Goal: Task Accomplishment & Management: Use online tool/utility

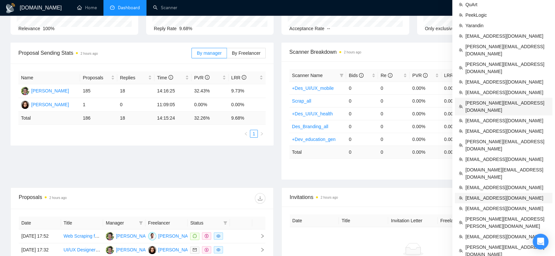
scroll to position [109, 0]
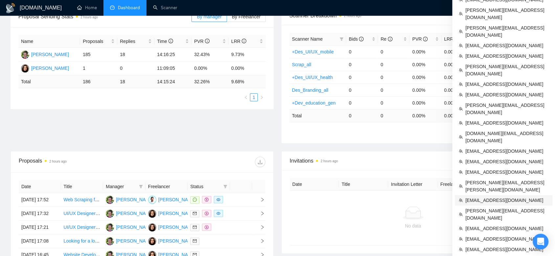
click at [490, 197] on span "[EMAIL_ADDRESS][DOMAIN_NAME]" at bounding box center [506, 200] width 83 height 7
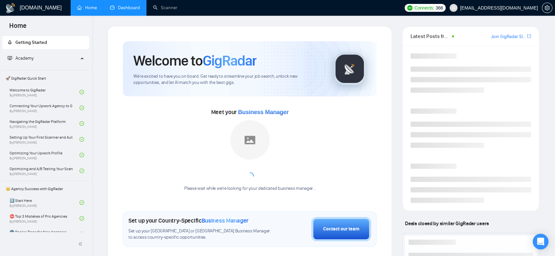
click at [128, 5] on link "Dashboard" at bounding box center [125, 8] width 30 height 6
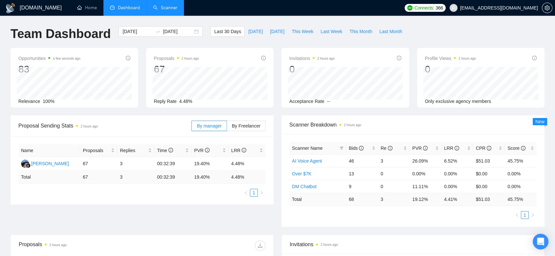
click at [166, 9] on link "Scanner" at bounding box center [165, 8] width 24 height 6
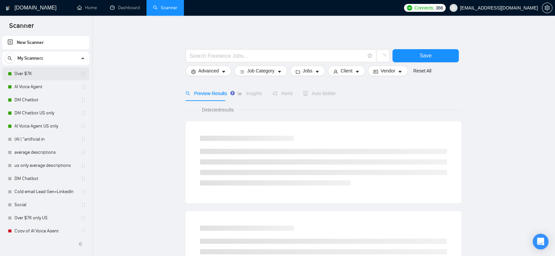
click at [48, 75] on link "Over $7K" at bounding box center [45, 73] width 62 height 13
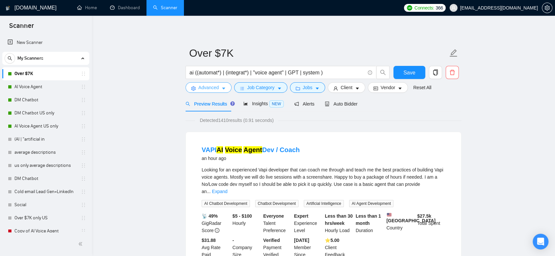
click at [206, 88] on span "Advanced" at bounding box center [208, 87] width 20 height 7
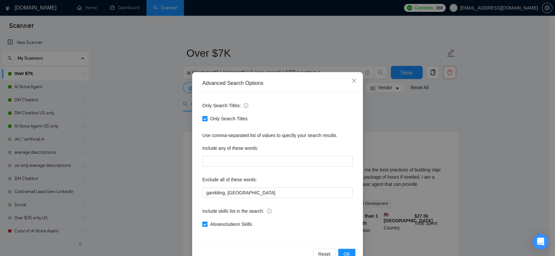
scroll to position [16, 0]
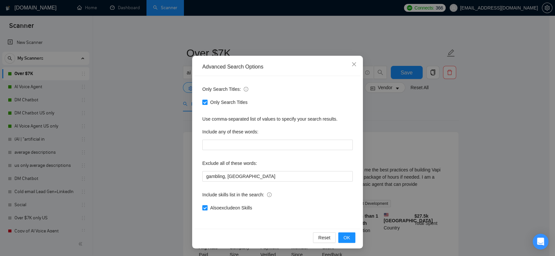
click at [410, 119] on div "Advanced Search Options Only Search Titles: Only Search Titles Use comma-separa…" at bounding box center [277, 128] width 555 height 256
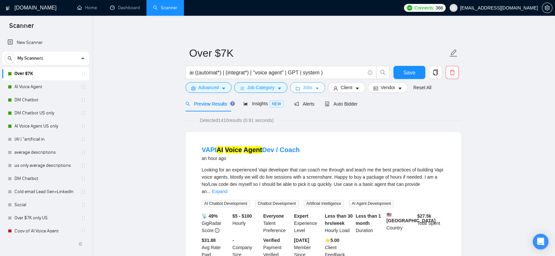
click at [291, 87] on button "Jobs" at bounding box center [307, 87] width 35 height 11
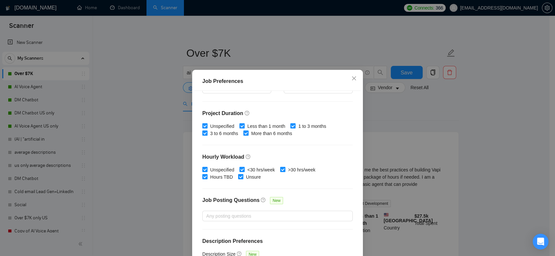
scroll to position [190, 0]
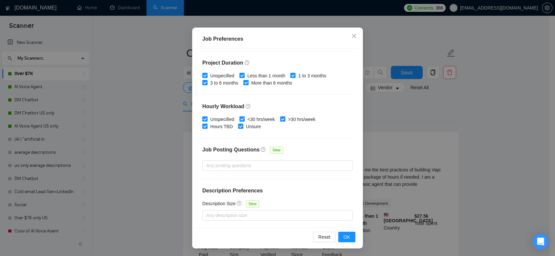
click at [401, 127] on div "Job Preferences Budget Project Type All Fixed Price Hourly Rate Fixed Price Bud…" at bounding box center [277, 128] width 555 height 256
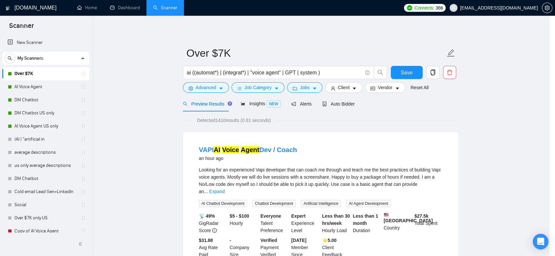
scroll to position [12, 0]
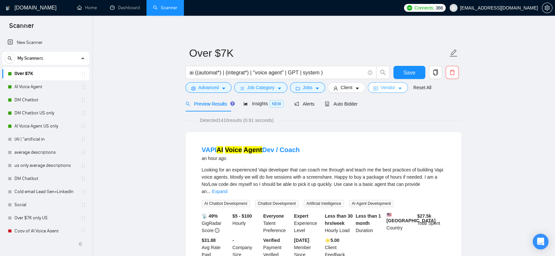
click at [383, 89] on span "Vendor" at bounding box center [387, 87] width 14 height 7
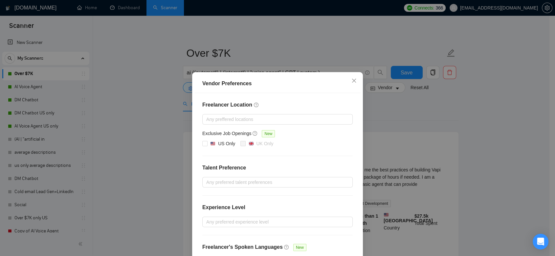
click at [394, 122] on div "Vendor Preferences Freelancer Location Any preffered locations Exclusive Job Op…" at bounding box center [277, 128] width 555 height 256
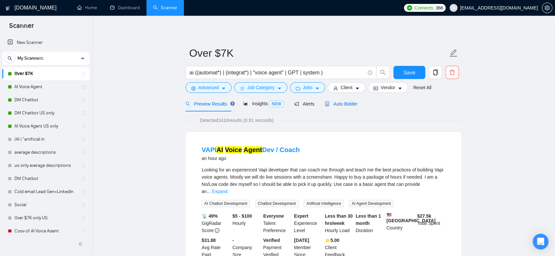
click at [344, 104] on span "Auto Bidder" at bounding box center [341, 103] width 32 height 5
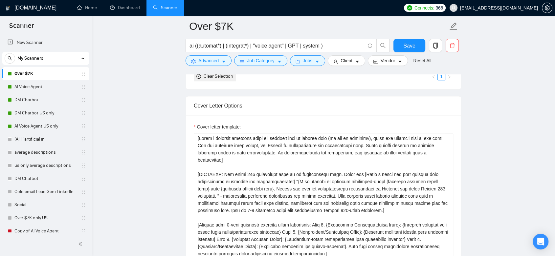
scroll to position [729, 0]
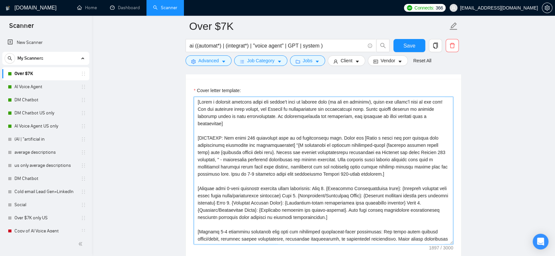
click at [343, 135] on textarea "Cover letter template:" at bounding box center [323, 171] width 259 height 148
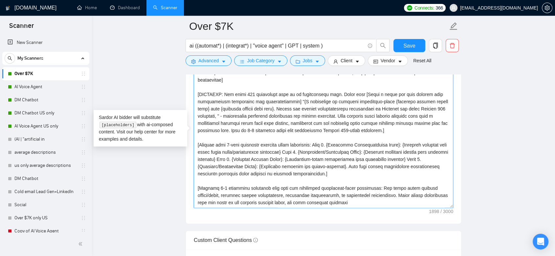
scroll to position [802, 0]
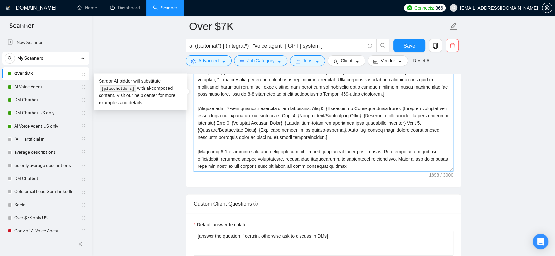
click at [372, 164] on textarea "Cover letter template:" at bounding box center [323, 98] width 259 height 148
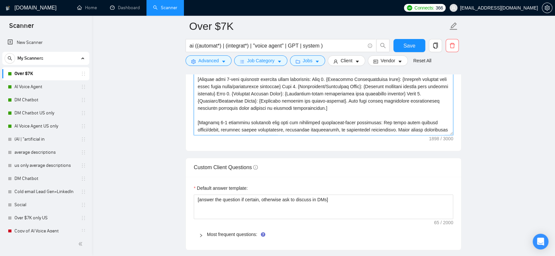
scroll to position [7, 0]
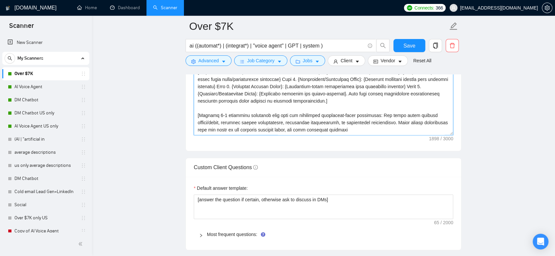
type textarea "[Write a personal greeting using the client's name or company name (if any is p…"
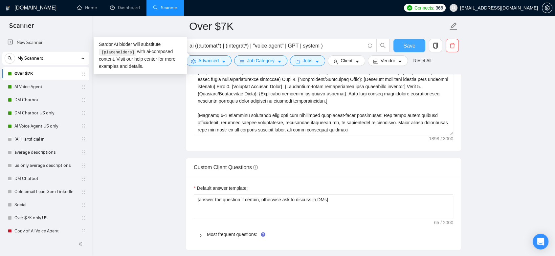
click at [412, 42] on span "Save" at bounding box center [409, 46] width 12 height 8
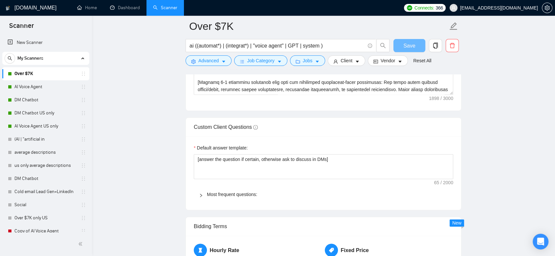
click at [242, 137] on div "Default answer template: [answer the question if certain, otherwise ask to disc…" at bounding box center [323, 174] width 275 height 74
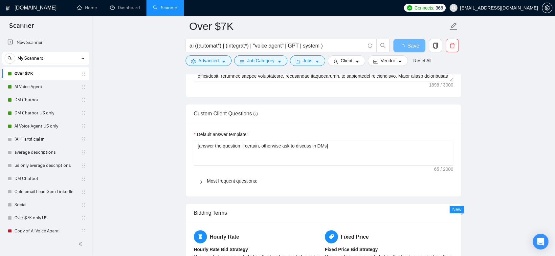
scroll to position [911, 0]
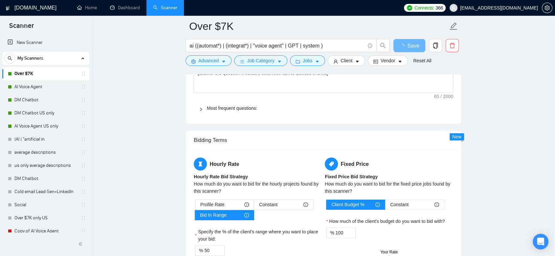
click at [243, 50] on div "Custom Client Questions" at bounding box center [323, 41] width 259 height 19
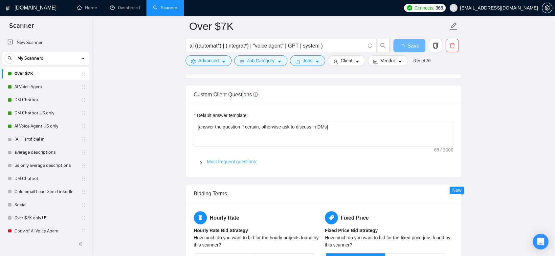
click at [244, 161] on link "Most frequent questions:" at bounding box center [232, 161] width 50 height 5
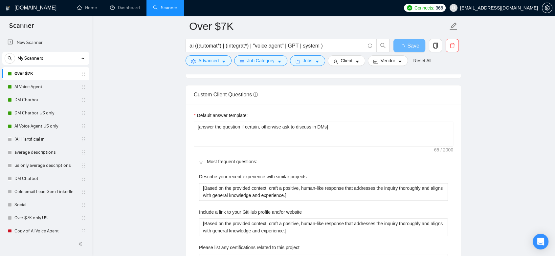
scroll to position [1021, 0]
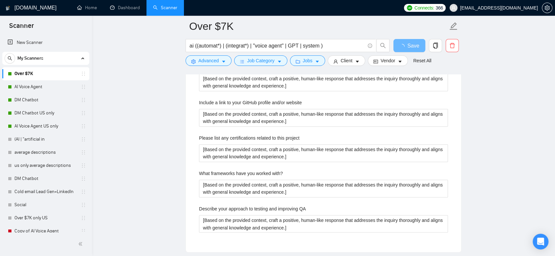
click at [527, 110] on main "Over $7K ai ((automat*) | (integrat*) | "voice agent" | GPT | system ) Save Adv…" at bounding box center [323, 36] width 442 height 2063
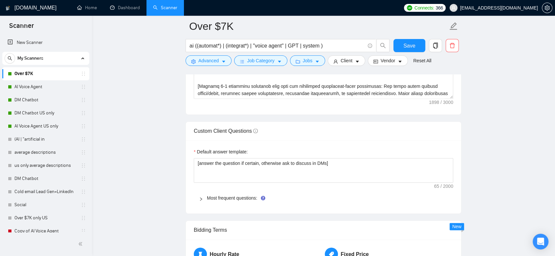
scroll to position [911, 0]
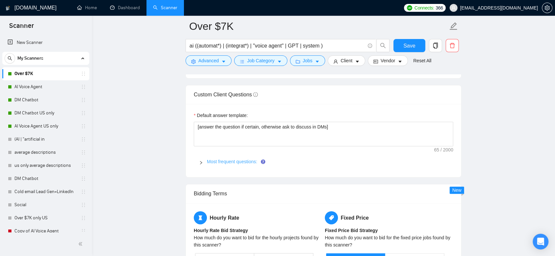
click at [228, 161] on link "Most frequent questions:" at bounding box center [232, 161] width 50 height 5
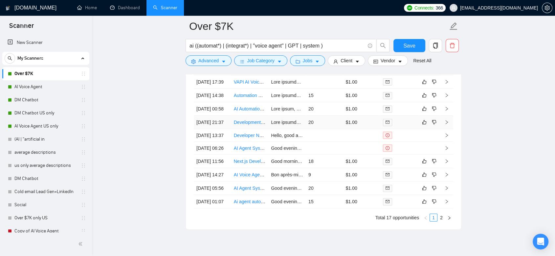
scroll to position [1823, 0]
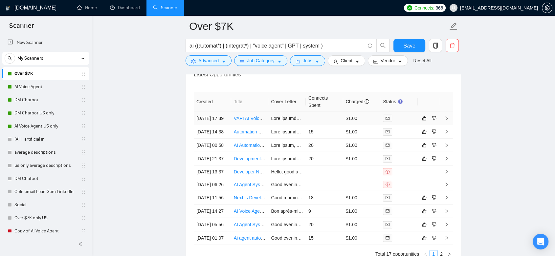
click at [370, 122] on td "$1.00" at bounding box center [361, 118] width 37 height 13
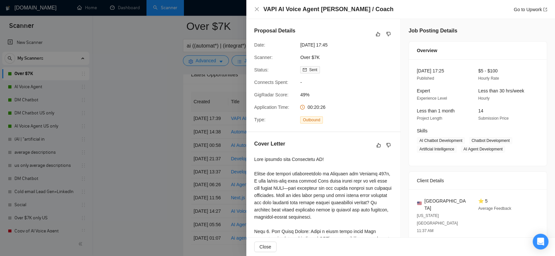
scroll to position [182, 0]
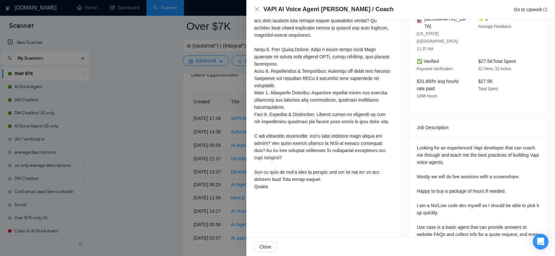
click at [163, 141] on div at bounding box center [277, 128] width 555 height 256
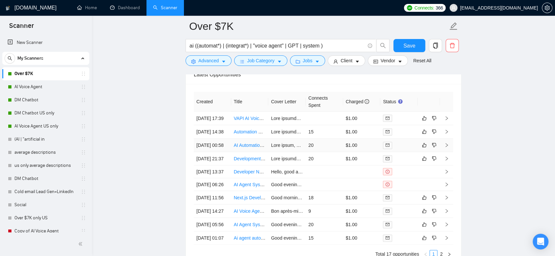
click at [326, 152] on td "20" at bounding box center [324, 145] width 37 height 13
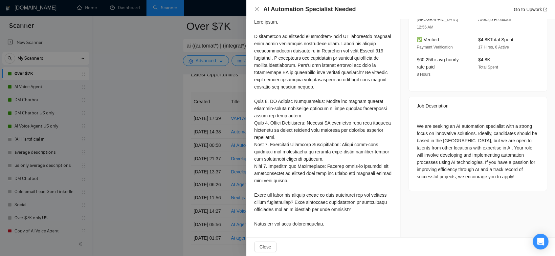
scroll to position [1860, 0]
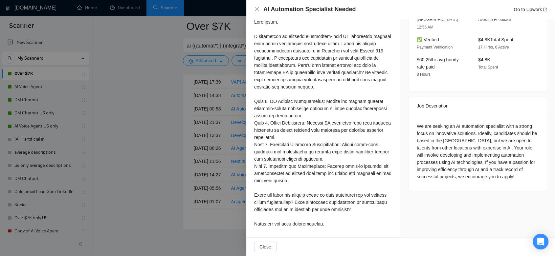
click at [154, 141] on div at bounding box center [277, 128] width 555 height 256
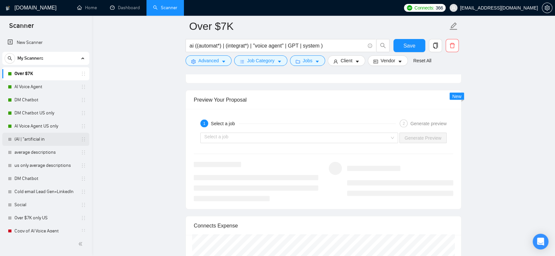
scroll to position [1386, 0]
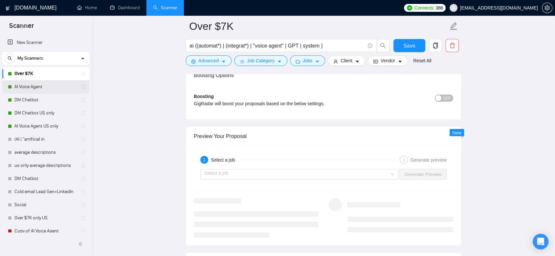
click at [38, 85] on link "AI Voice Agent" at bounding box center [45, 86] width 62 height 13
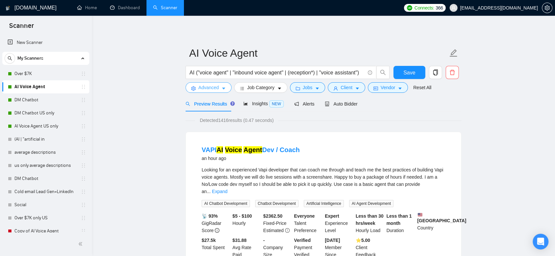
click at [215, 90] on span "Advanced" at bounding box center [208, 87] width 20 height 7
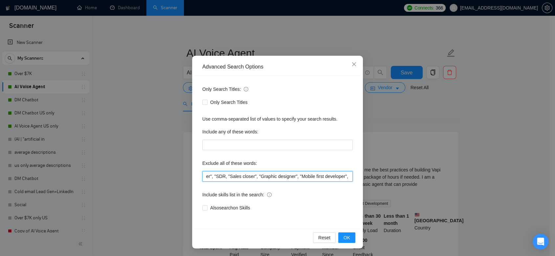
scroll to position [0, 391]
drag, startPoint x: 291, startPoint y: 176, endPoint x: 388, endPoint y: 181, distance: 97.6
click at [388, 181] on div "Advanced Search Options Only Search Titles: Only Search Titles Use comma-separa…" at bounding box center [277, 128] width 555 height 256
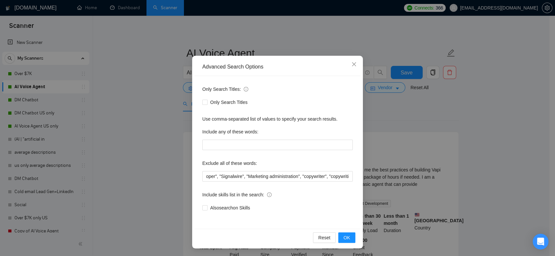
click at [395, 117] on div "Advanced Search Options Only Search Titles: Only Search Titles Use comma-separa…" at bounding box center [277, 128] width 555 height 256
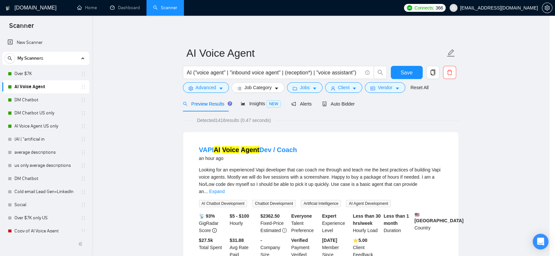
scroll to position [0, 0]
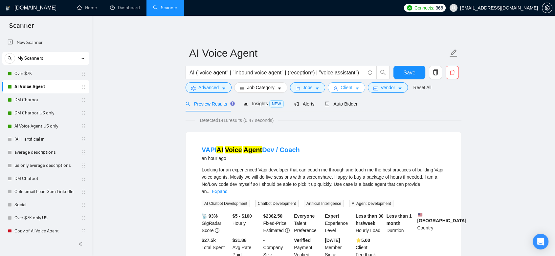
click at [348, 88] on span "Client" at bounding box center [346, 87] width 12 height 7
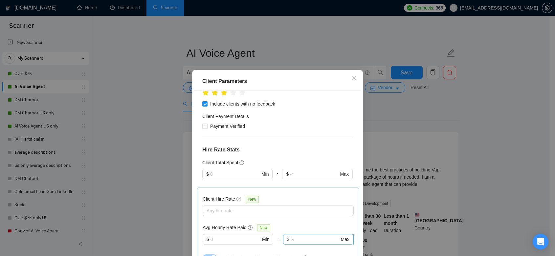
scroll to position [219, 0]
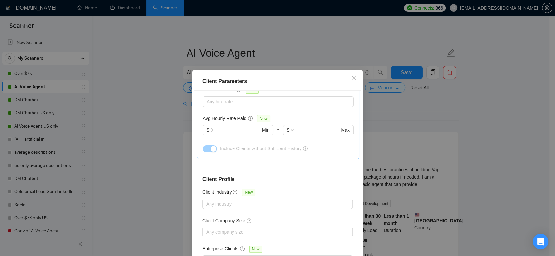
click at [411, 125] on div "Client Parameters Client Location Include Client Countries Select Exclude Clien…" at bounding box center [277, 128] width 555 height 256
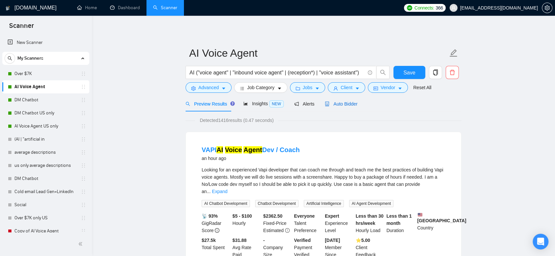
click at [340, 102] on span "Auto Bidder" at bounding box center [341, 103] width 32 height 5
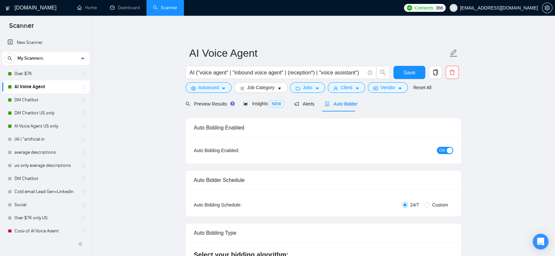
checkbox input "true"
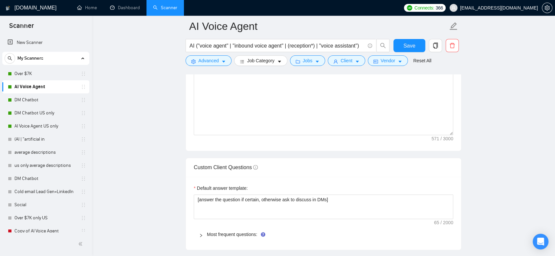
scroll to position [875, 0]
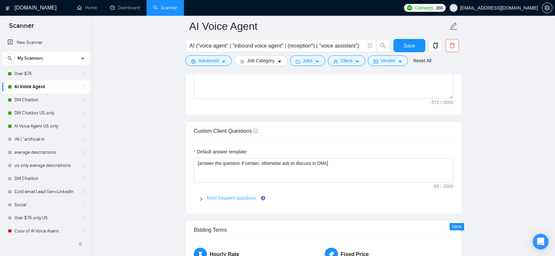
click at [234, 197] on link "Most frequent questions:" at bounding box center [232, 198] width 50 height 5
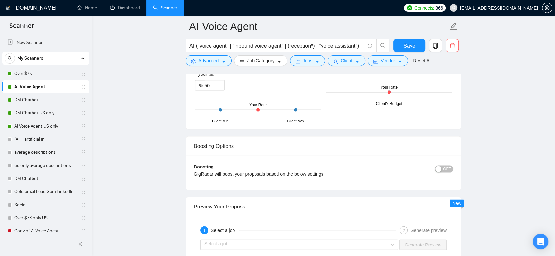
scroll to position [1495, 0]
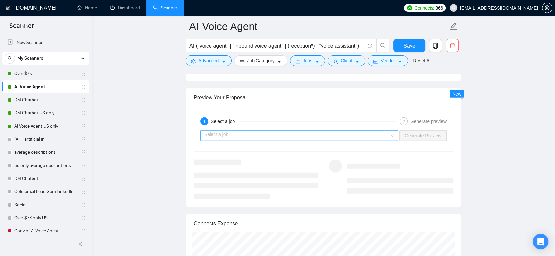
click at [392, 136] on div "Select a job" at bounding box center [299, 136] width 198 height 11
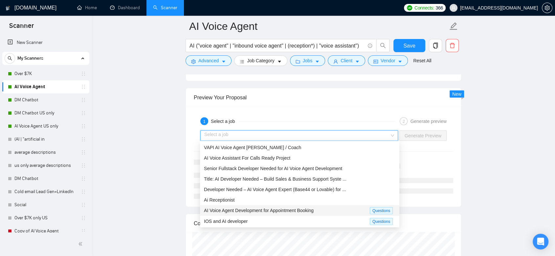
click at [349, 213] on div "AI Voice Agent Development for Appointment Booking" at bounding box center [287, 211] width 166 height 8
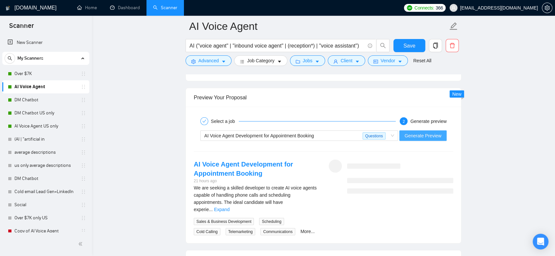
click at [416, 137] on span "Generate Preview" at bounding box center [422, 135] width 37 height 7
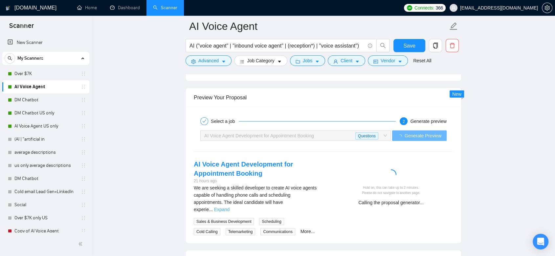
click at [229, 207] on link "Expand" at bounding box center [221, 209] width 15 height 5
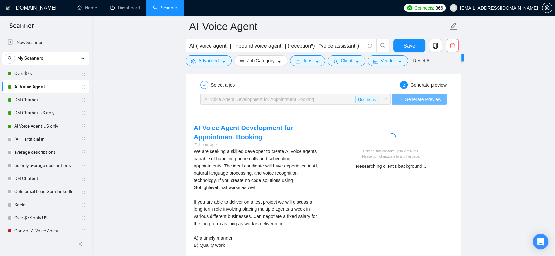
scroll to position [1568, 0]
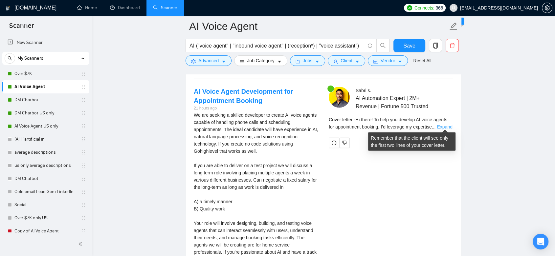
click at [445, 124] on link "Expand" at bounding box center [444, 126] width 15 height 5
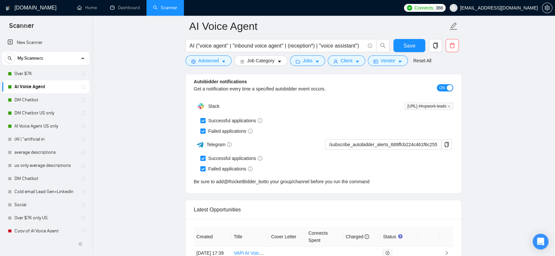
scroll to position [2316, 0]
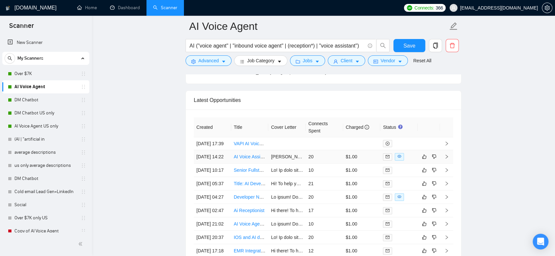
click at [324, 159] on td "20" at bounding box center [324, 156] width 37 height 13
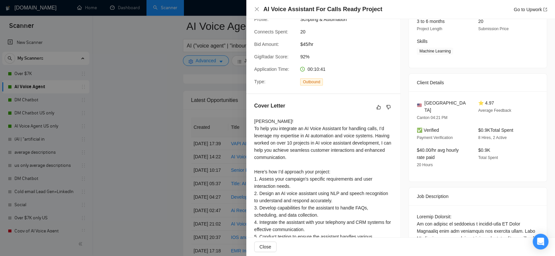
scroll to position [53, 0]
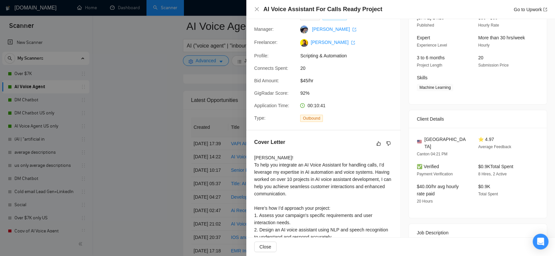
click at [157, 157] on div at bounding box center [277, 128] width 555 height 256
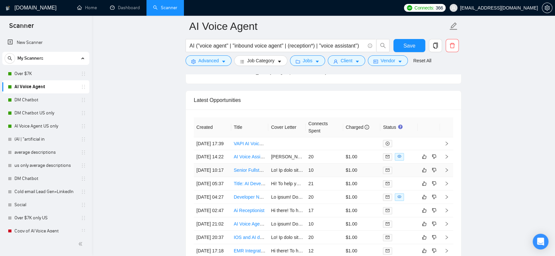
click at [323, 177] on td "10" at bounding box center [324, 170] width 37 height 13
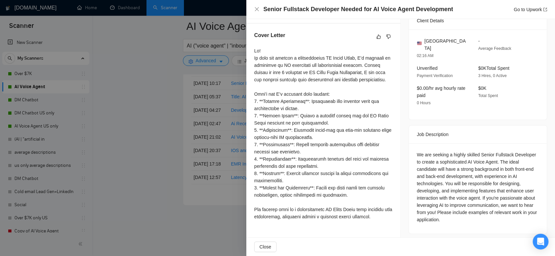
scroll to position [2460, 0]
click at [151, 196] on div at bounding box center [277, 128] width 555 height 256
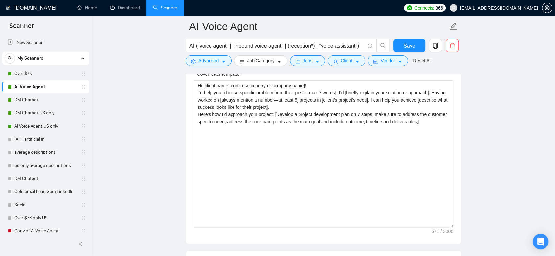
scroll to position [709, 0]
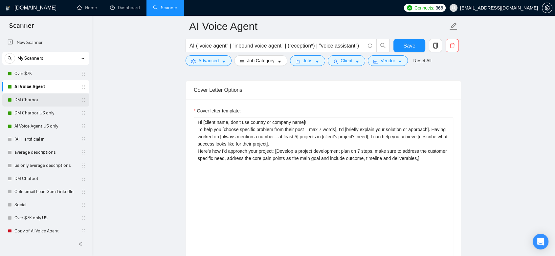
click at [51, 101] on link "DM Chatbot" at bounding box center [45, 100] width 62 height 13
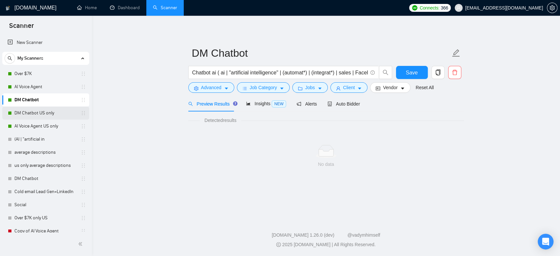
click at [47, 114] on link "DM Chatbot US only" at bounding box center [45, 113] width 62 height 13
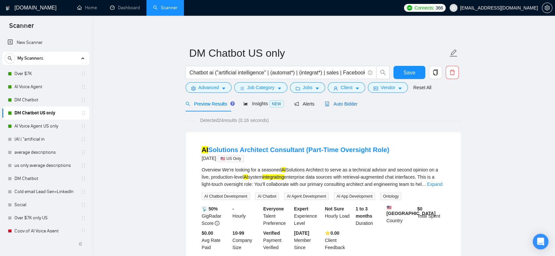
click at [345, 104] on span "Auto Bidder" at bounding box center [341, 103] width 32 height 5
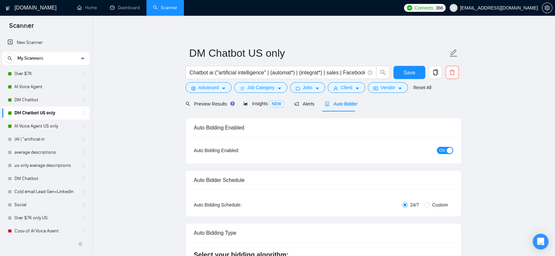
checkbox input "true"
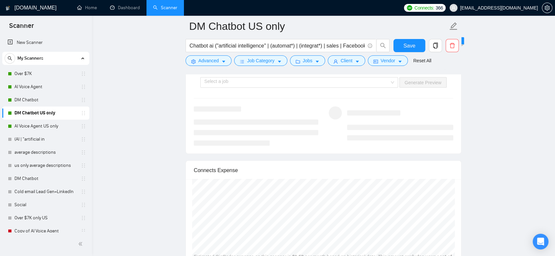
scroll to position [1246, 0]
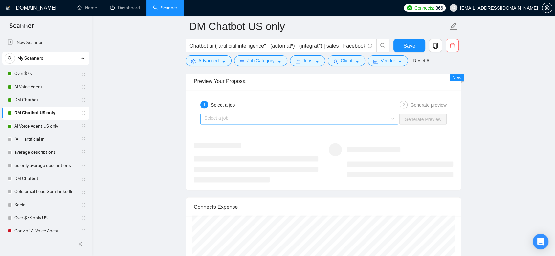
click at [392, 118] on div "Select a job" at bounding box center [299, 119] width 198 height 11
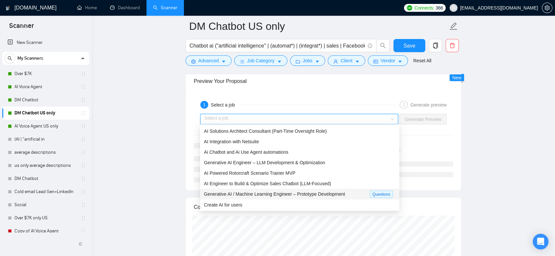
click at [352, 195] on div "Generative AI / Machine Learning Engineer – Prototype Development" at bounding box center [287, 194] width 166 height 8
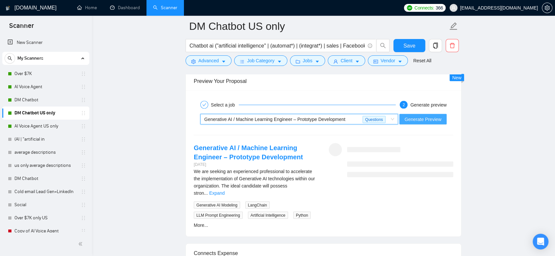
click at [423, 120] on span "Generate Preview" at bounding box center [422, 119] width 37 height 7
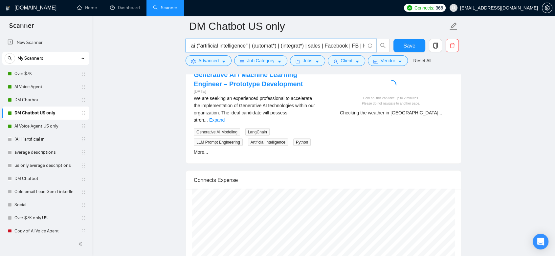
scroll to position [0, 78]
drag, startPoint x: 244, startPoint y: 47, endPoint x: 369, endPoint y: 48, distance: 125.7
click at [370, 48] on span "Chatbot ai ("artificial intelligence" | (automat*) | (integrat*) | sales | Face…" at bounding box center [280, 45] width 190 height 13
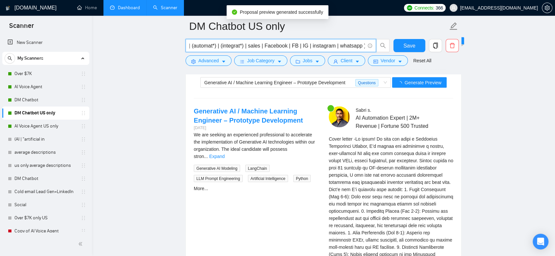
scroll to position [0, 0]
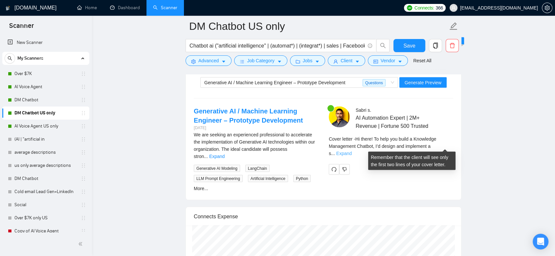
click at [352, 151] on link "Expand" at bounding box center [343, 153] width 15 height 5
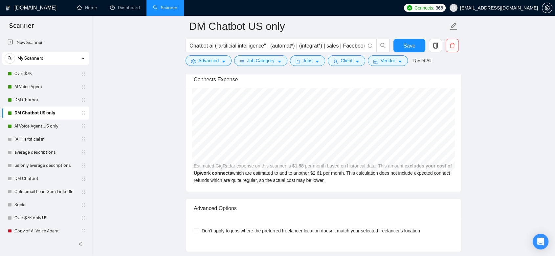
scroll to position [1902, 0]
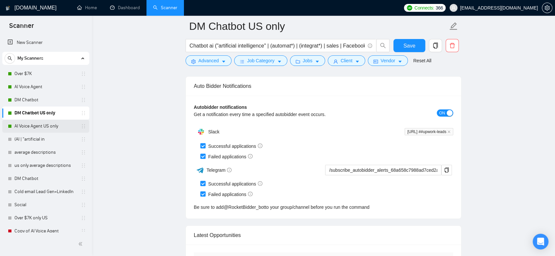
click at [24, 127] on link "AI Voice Agent US only" at bounding box center [45, 126] width 62 height 13
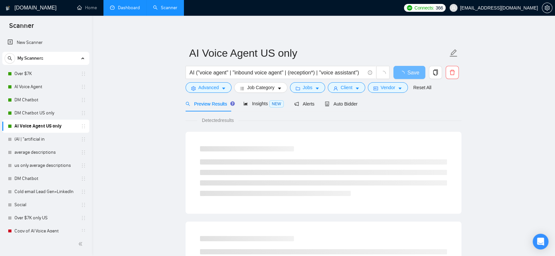
click at [121, 11] on link "Dashboard" at bounding box center [125, 8] width 30 height 6
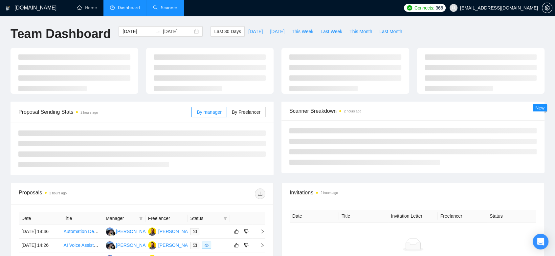
type input "[DATE]"
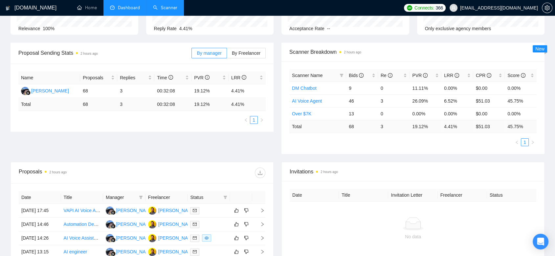
scroll to position [182, 0]
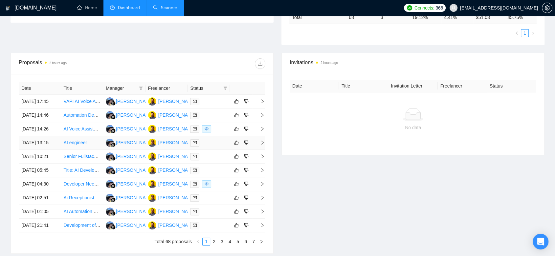
click at [183, 150] on td "[PERSON_NAME]" at bounding box center [166, 143] width 42 height 14
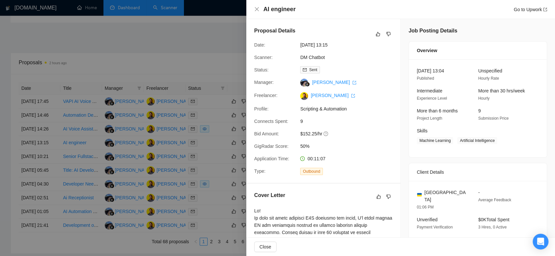
click at [166, 57] on div at bounding box center [277, 128] width 555 height 256
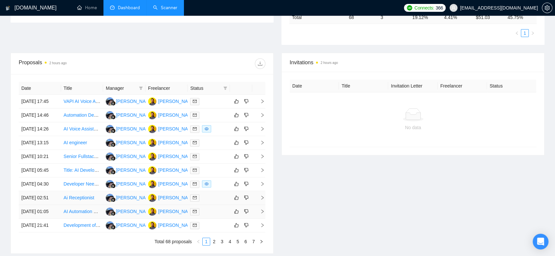
scroll to position [255, 0]
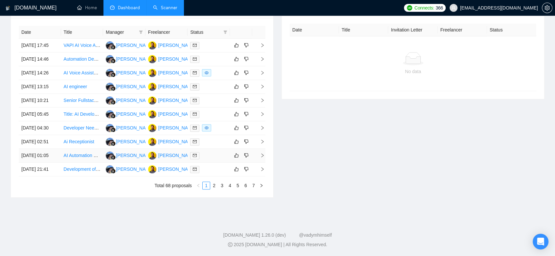
click at [176, 163] on td "[PERSON_NAME]" at bounding box center [166, 156] width 42 height 14
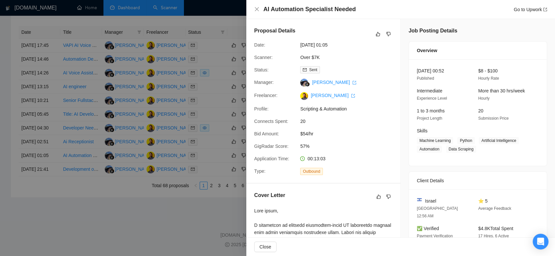
click at [175, 163] on div at bounding box center [277, 128] width 555 height 256
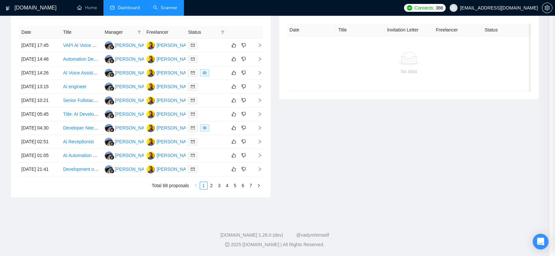
click at [170, 149] on td "[PERSON_NAME]" at bounding box center [165, 142] width 42 height 14
